Goal: Navigation & Orientation: Find specific page/section

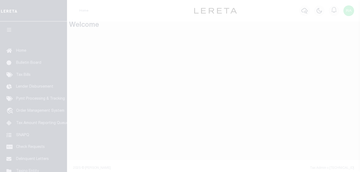
scroll to position [4, 0]
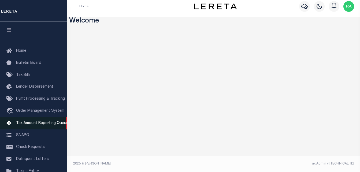
click at [40, 127] on link "Tax Amount Reporting Queue" at bounding box center [33, 123] width 67 height 12
